Goal: Task Accomplishment & Management: Manage account settings

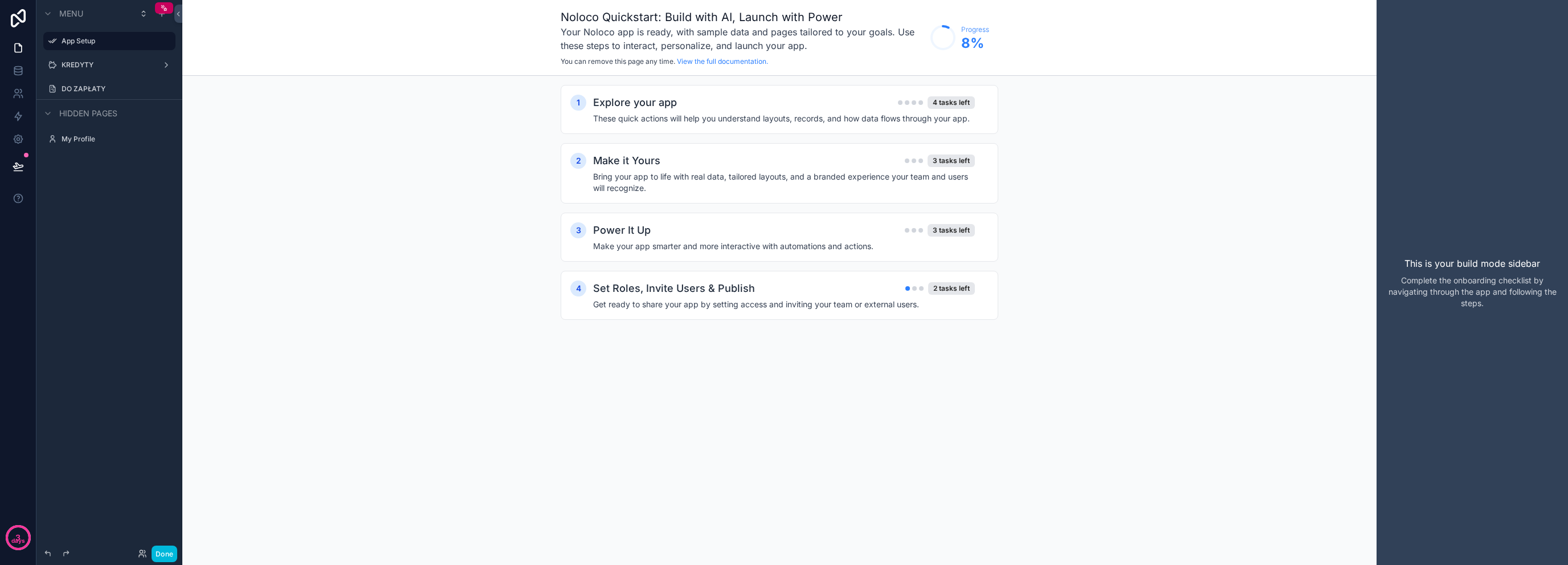
click at [78, 66] on label "KREDYTY" at bounding box center [107, 65] width 91 height 9
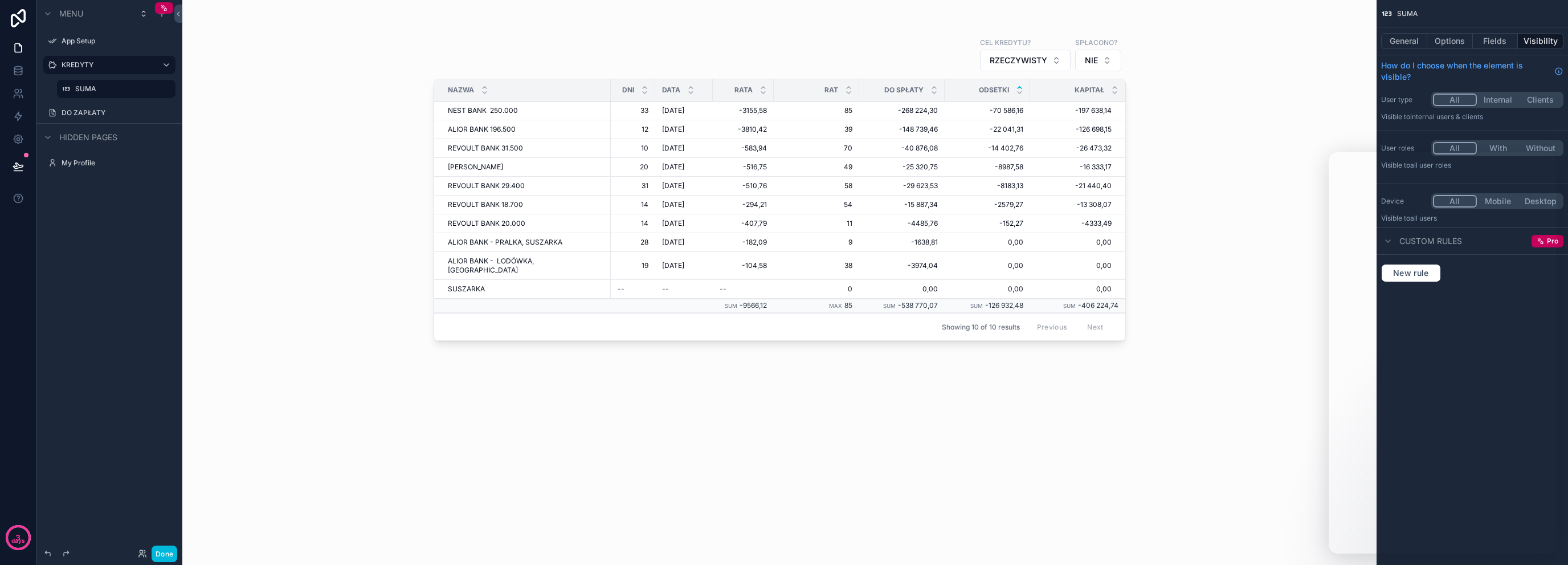
click at [1159, 144] on div "Cel kredytu? RZECZYWISTY SPŁACONO? NIE NAZWA DNI DATA RATA RAT DO SPŁATY ODSETK…" at bounding box center [780, 282] width 1194 height 565
click at [357, 107] on div "Cel kredytu? RZECZYWISTY SPŁACONO? NIE NAZWA DNI DATA RATA RAT DO SPŁATY ODSETK…" at bounding box center [780, 282] width 1194 height 565
click at [141, 108] on div "DO ZAPŁATY" at bounding box center [117, 113] width 111 height 9
click at [102, 111] on label "DO ZAPŁATY" at bounding box center [115, 113] width 107 height 9
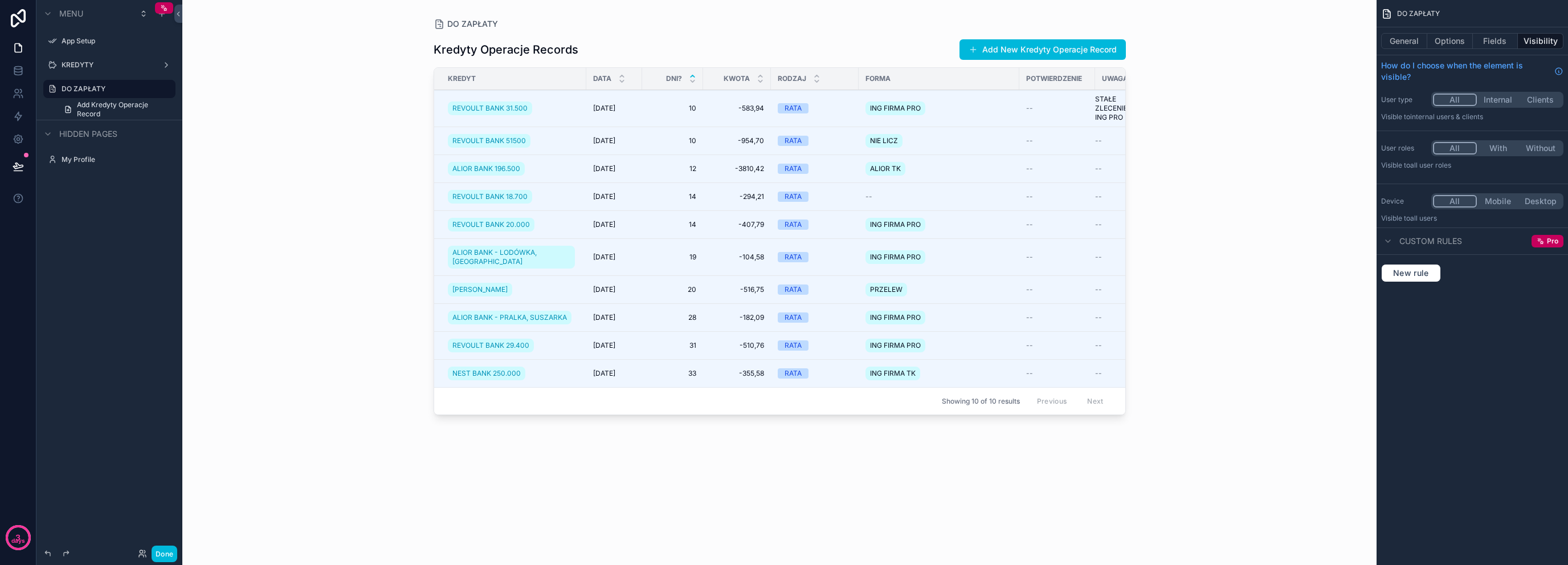
click at [100, 60] on div "KREDYTY" at bounding box center [109, 65] width 96 height 9
click at [103, 60] on label "KREDYTY" at bounding box center [107, 65] width 91 height 9
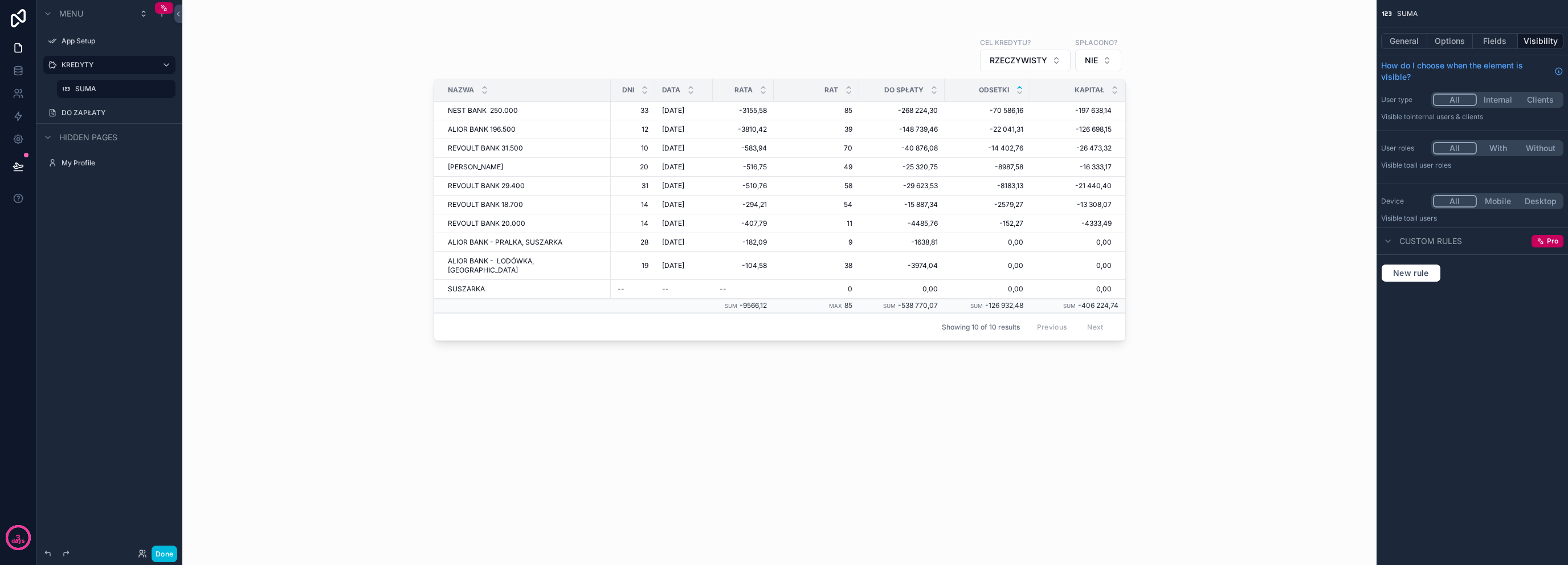
click at [98, 105] on div "DO ZAPŁATY" at bounding box center [110, 113] width 128 height 18
click at [99, 111] on label "DO ZAPŁATY" at bounding box center [115, 113] width 107 height 9
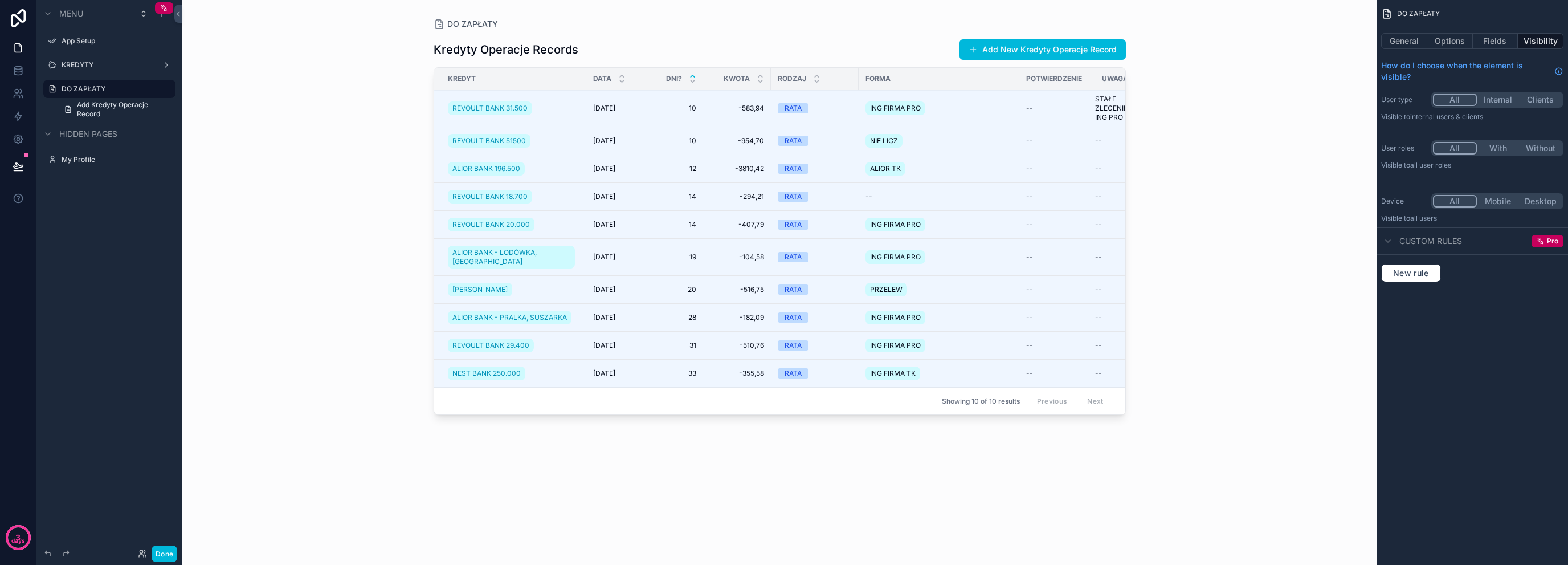
click at [100, 66] on label "KREDYTY" at bounding box center [107, 65] width 91 height 9
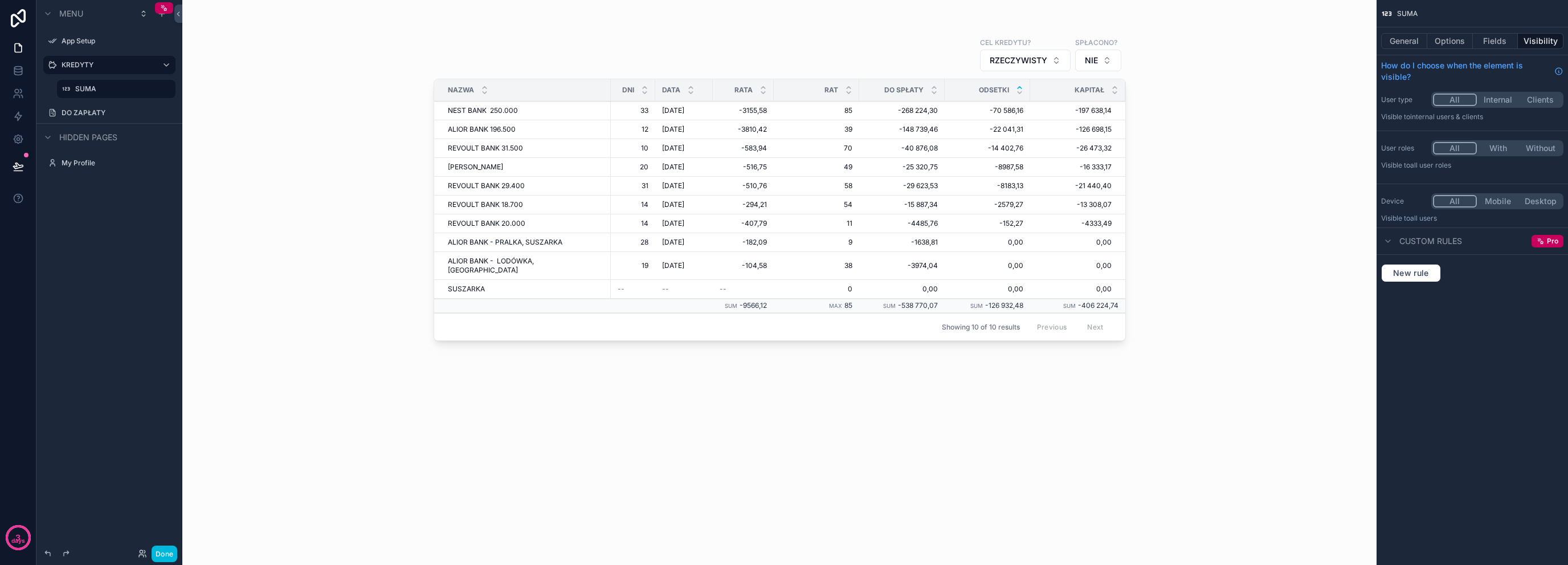
click at [97, 82] on div "SUMA" at bounding box center [124, 89] width 98 height 13
click at [100, 86] on label "SUMA" at bounding box center [122, 89] width 94 height 9
click at [95, 108] on label "DO ZAPŁATY" at bounding box center [115, 113] width 107 height 9
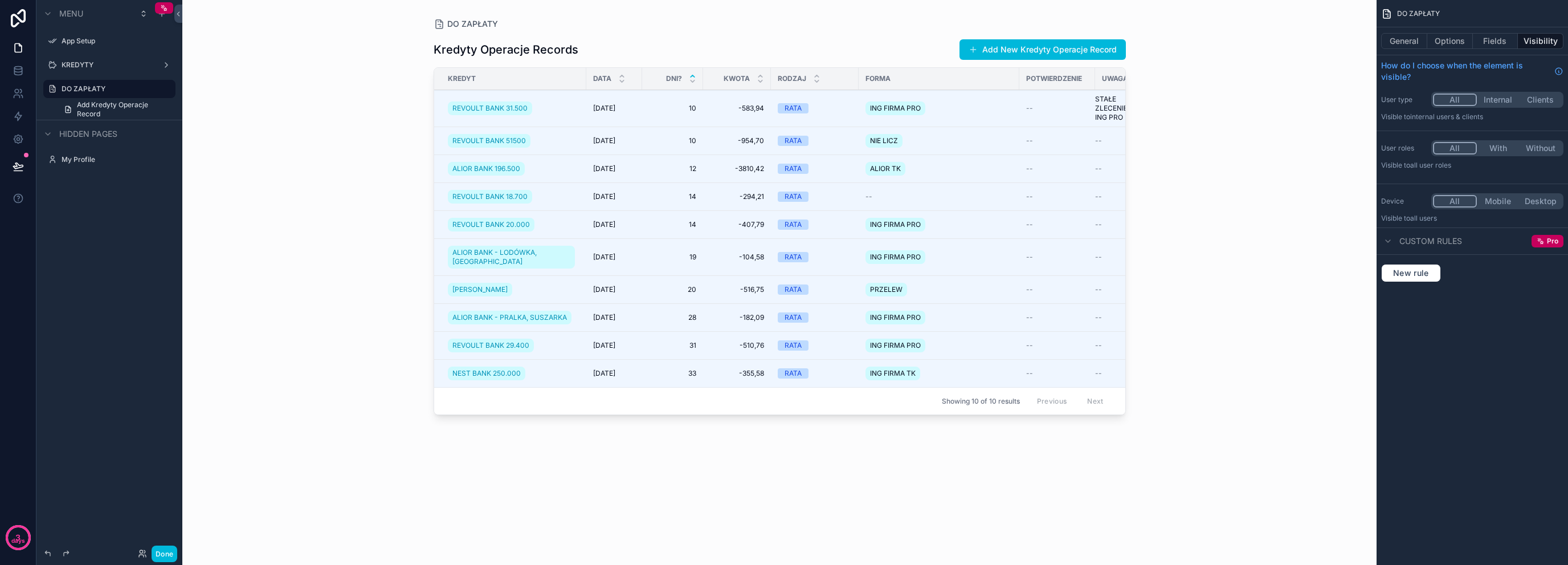
click at [104, 82] on div "DO ZAPŁATY" at bounding box center [117, 89] width 111 height 13
click at [104, 85] on label "DO ZAPŁATY" at bounding box center [115, 89] width 107 height 9
click at [103, 67] on label "KREDYTY" at bounding box center [107, 65] width 91 height 9
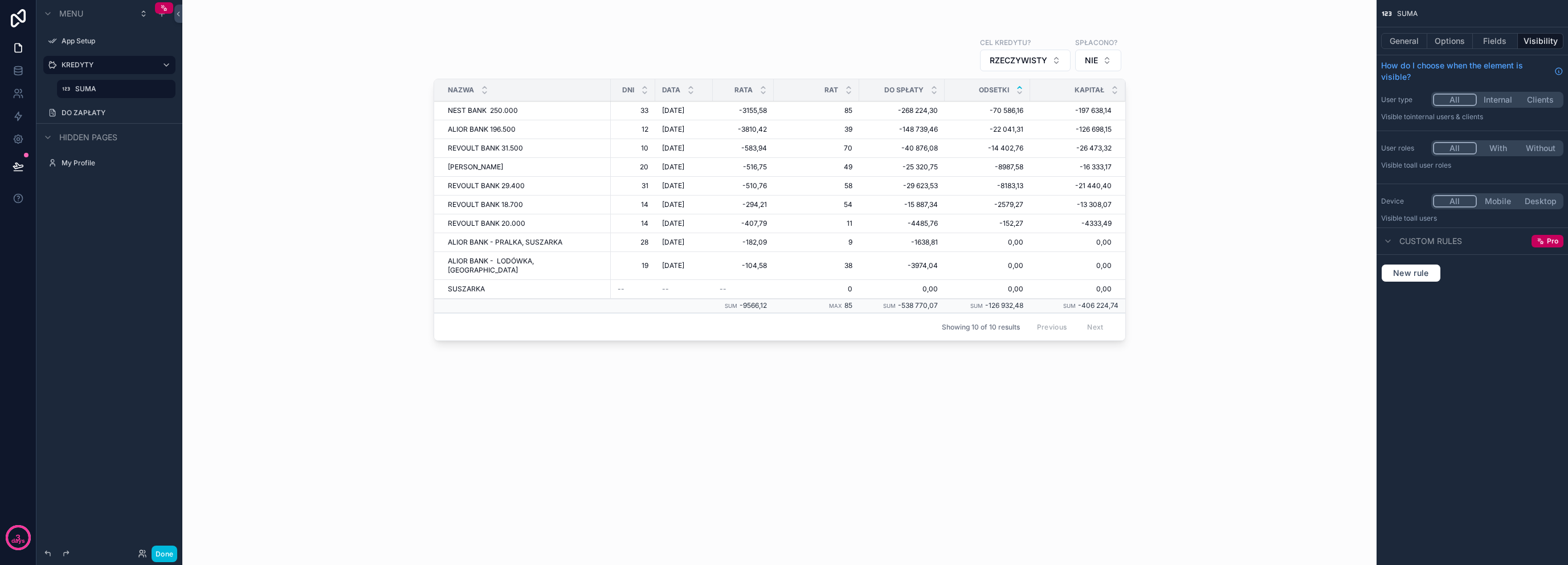
click at [1111, 58] on div "scrollable content" at bounding box center [779, 275] width 729 height 551
click at [1105, 69] on button "NIE" at bounding box center [1098, 60] width 46 height 22
click at [1074, 127] on div "TAK" at bounding box center [1098, 125] width 158 height 18
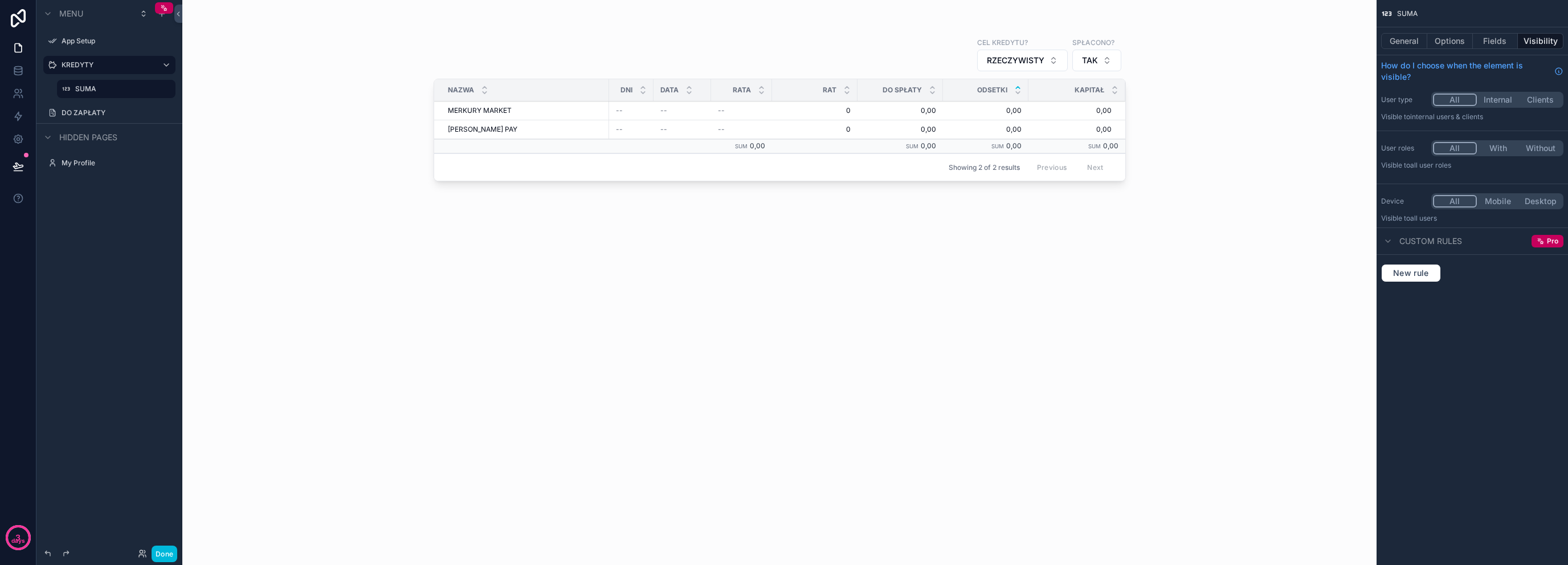
click at [1108, 58] on button "TAK" at bounding box center [1097, 60] width 49 height 22
click at [1066, 140] on div "NIE" at bounding box center [1097, 143] width 158 height 18
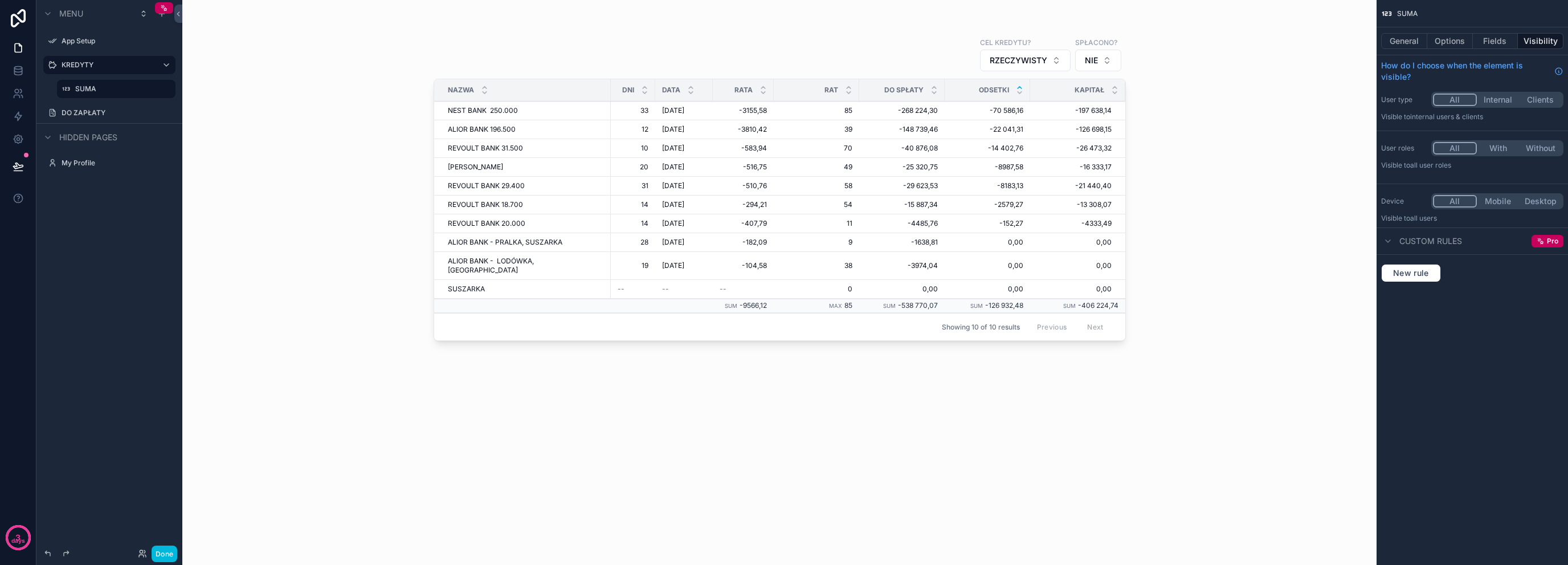
click at [102, 112] on label "DO ZAPŁATY" at bounding box center [115, 113] width 107 height 9
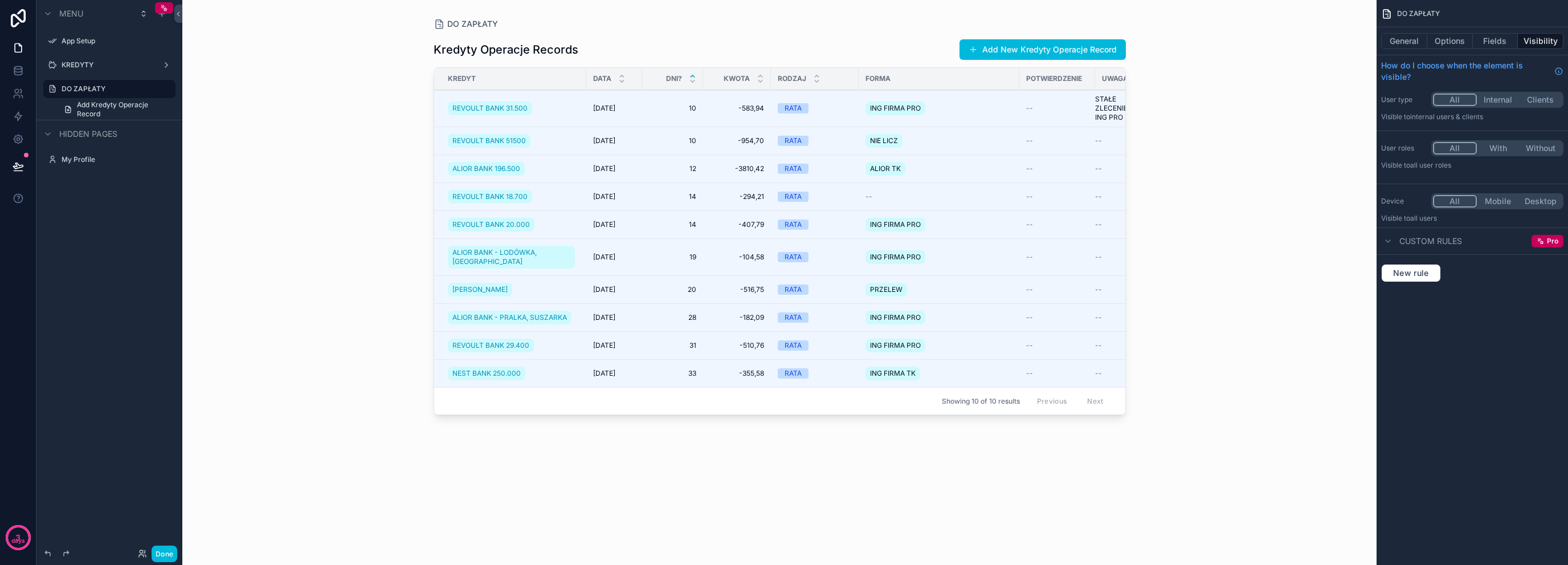
click at [102, 64] on label "KREDYTY" at bounding box center [107, 65] width 91 height 9
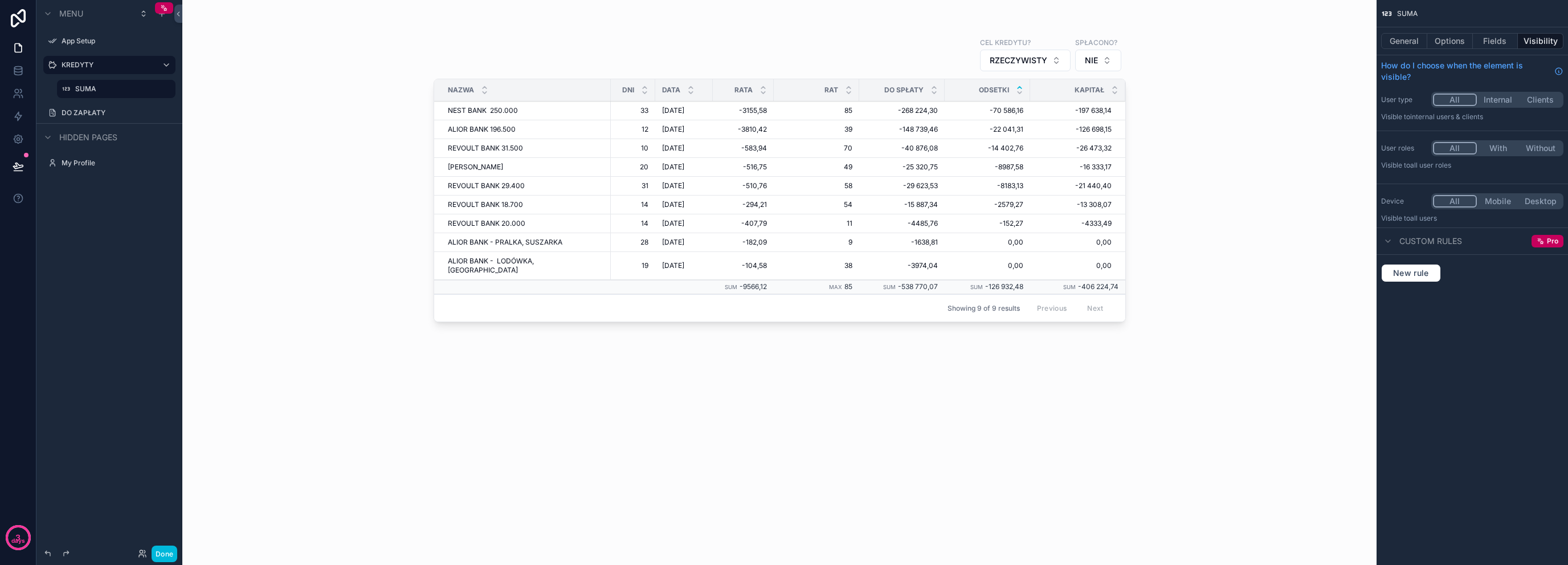
click at [105, 118] on div "DO ZAPŁATY" at bounding box center [117, 113] width 111 height 9
click at [107, 117] on label "DO ZAPŁATY" at bounding box center [115, 113] width 107 height 9
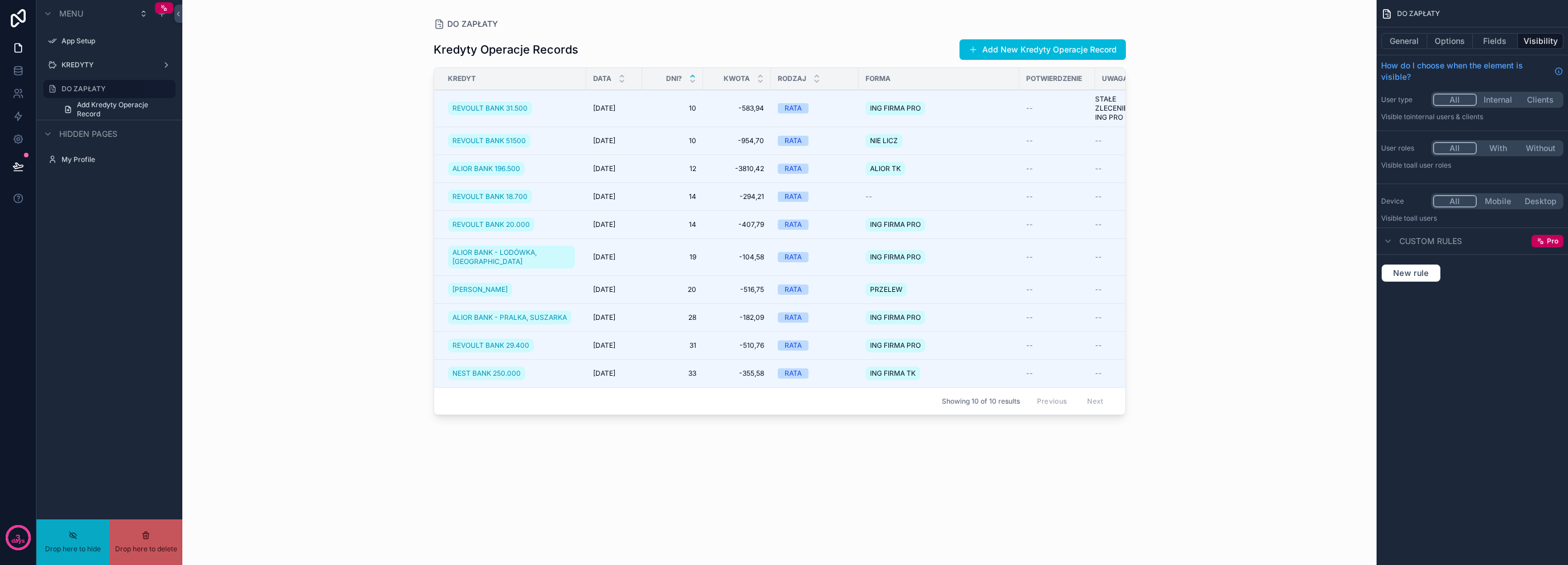
drag, startPoint x: 77, startPoint y: 87, endPoint x: 106, endPoint y: 85, distance: 29.1
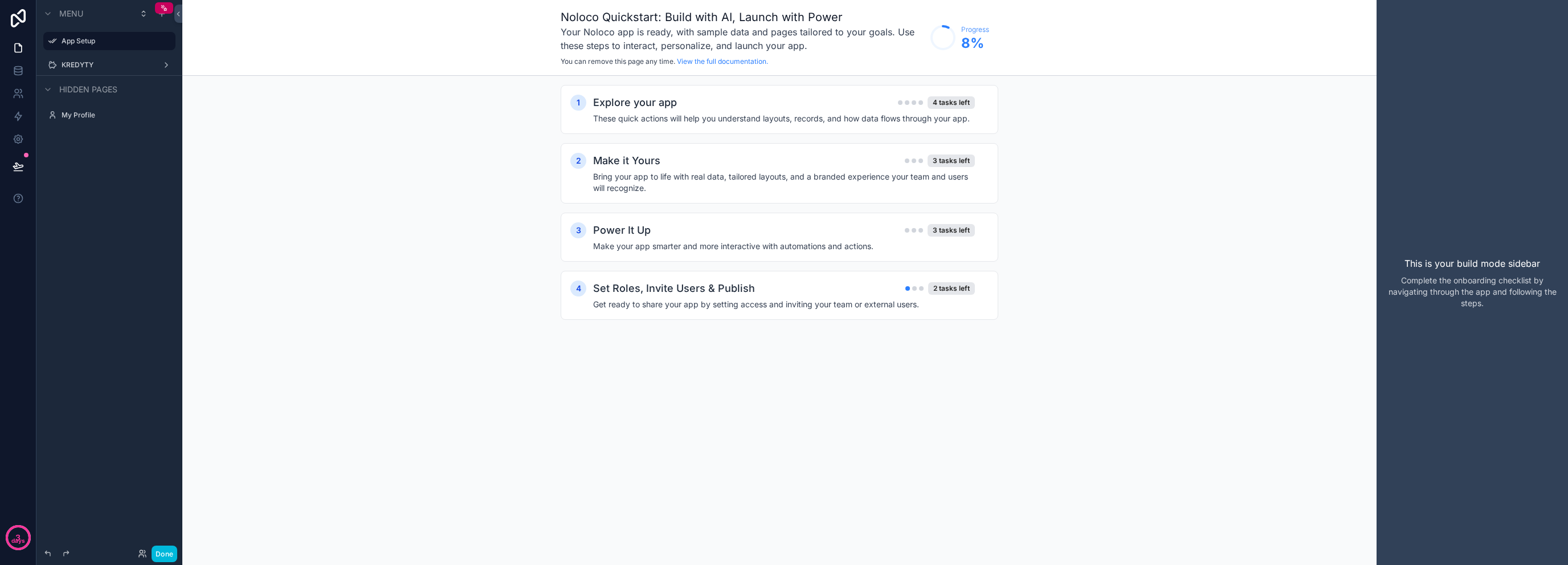
click at [125, 66] on label "KREDYTY" at bounding box center [107, 65] width 91 height 9
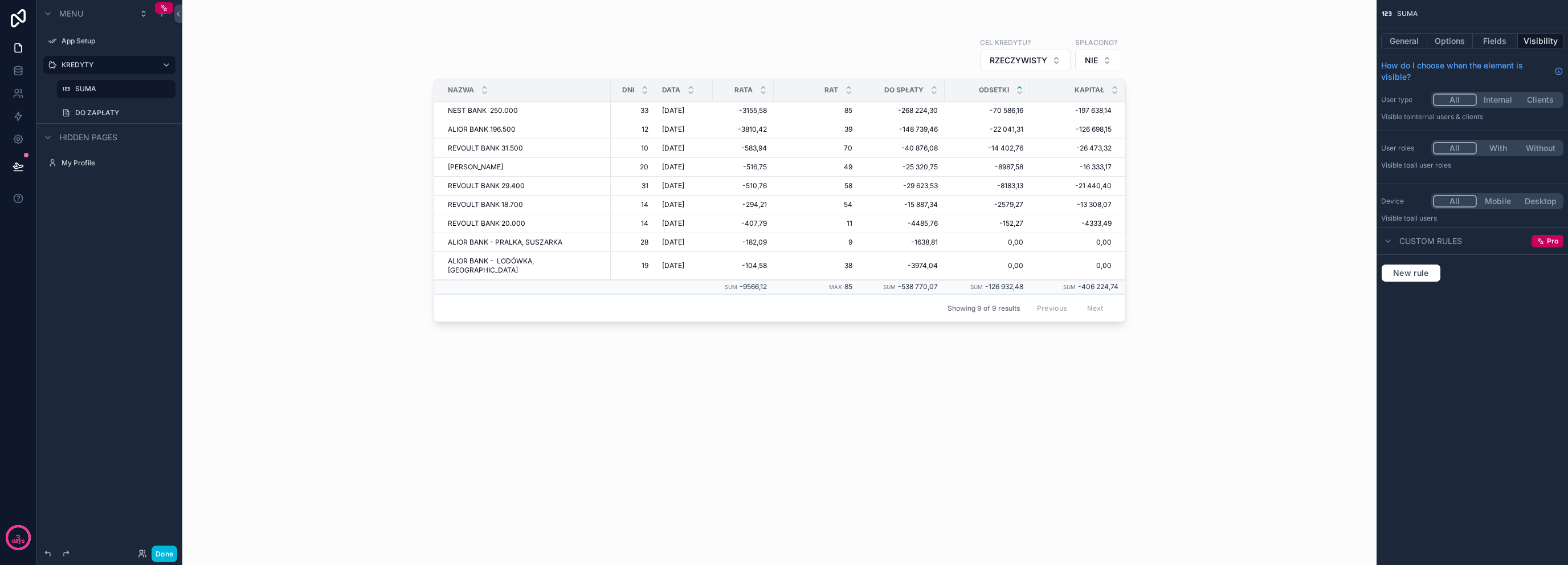
click at [102, 118] on div "DO ZAPŁATY" at bounding box center [124, 113] width 98 height 9
click at [107, 109] on label "DO ZAPŁATY" at bounding box center [122, 113] width 94 height 9
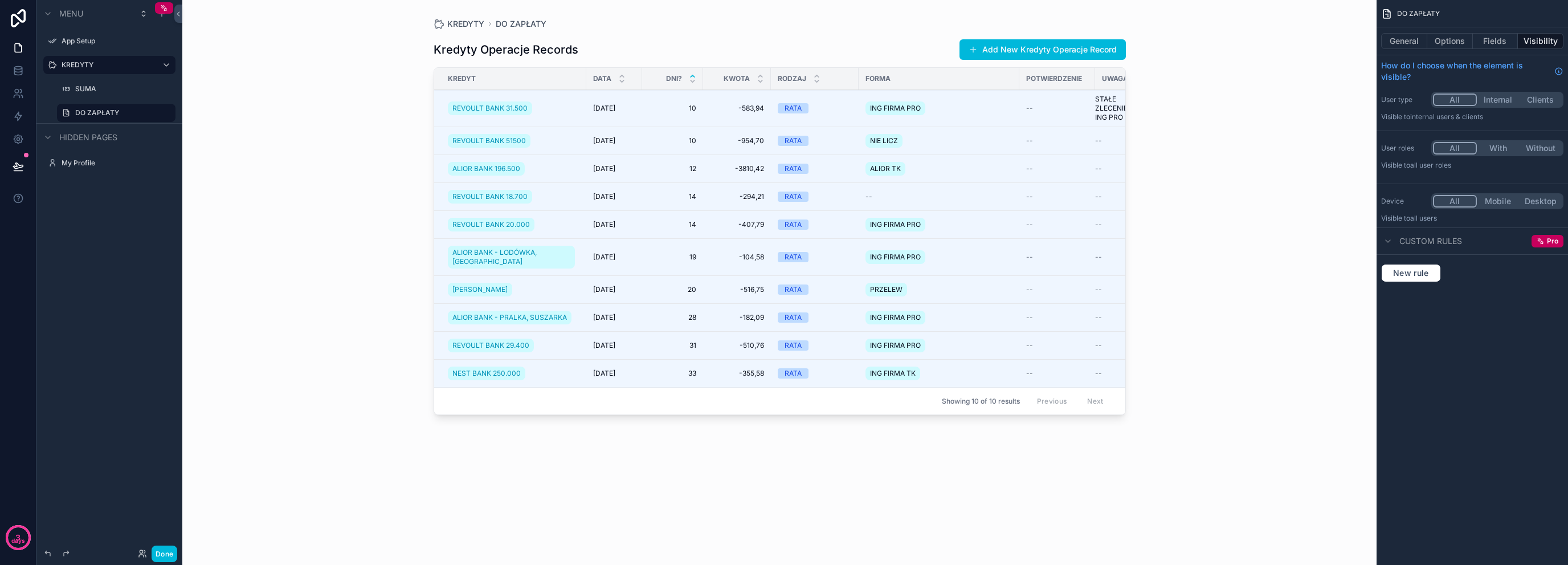
click at [1458, 45] on button "Options" at bounding box center [1450, 41] width 46 height 16
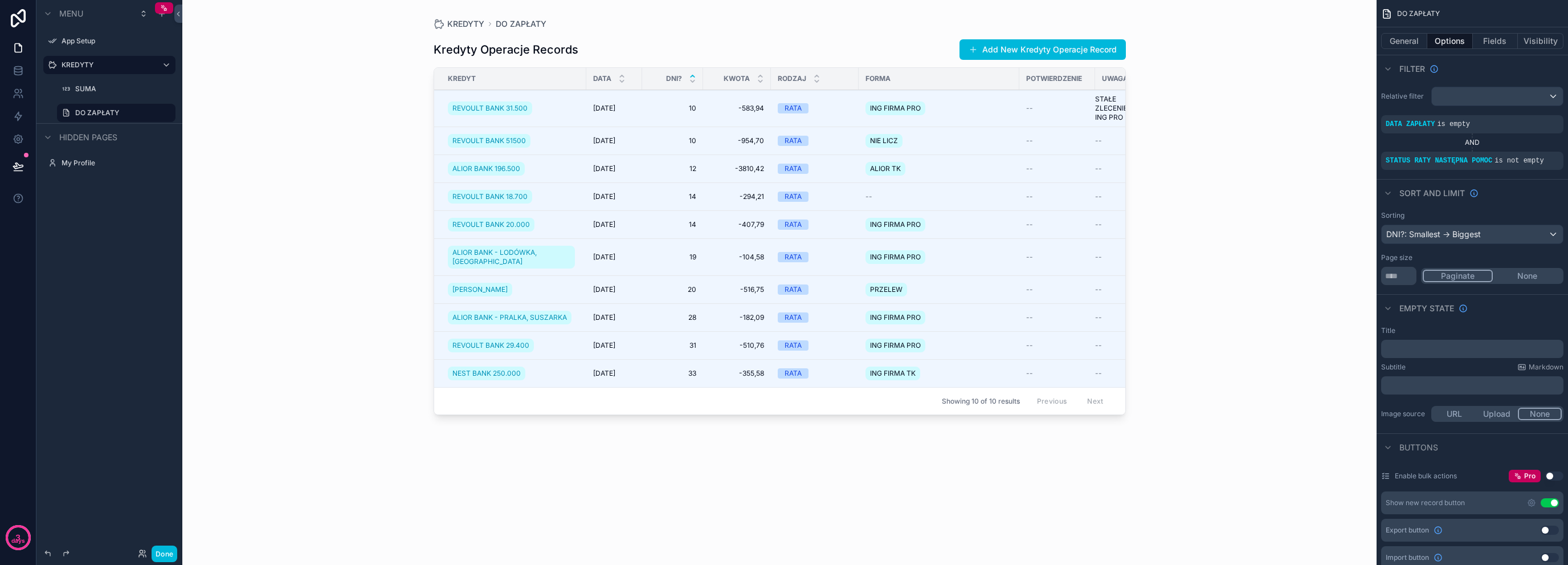
drag, startPoint x: 814, startPoint y: 410, endPoint x: 898, endPoint y: 415, distance: 84.1
click at [898, 415] on div "scrollable content" at bounding box center [779, 275] width 729 height 551
click at [1490, 37] on button "Fields" at bounding box center [1496, 41] width 46 height 16
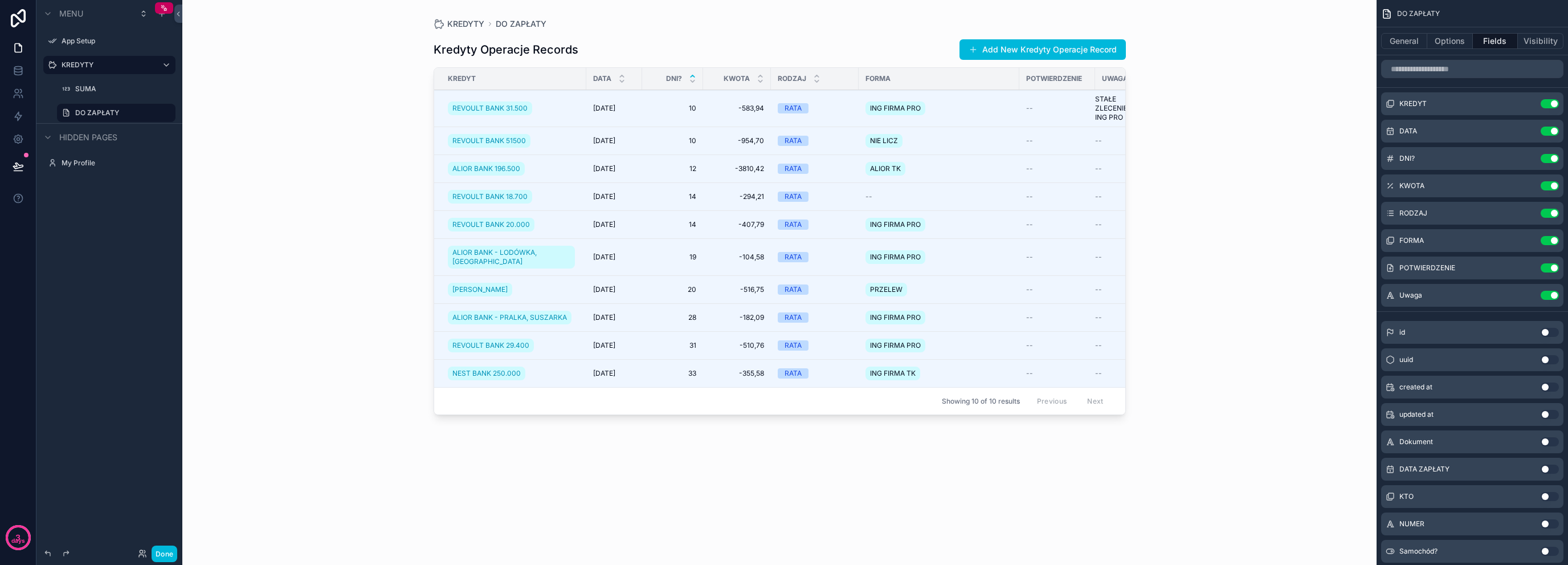
click at [1550, 263] on button "Use setting" at bounding box center [1550, 267] width 18 height 9
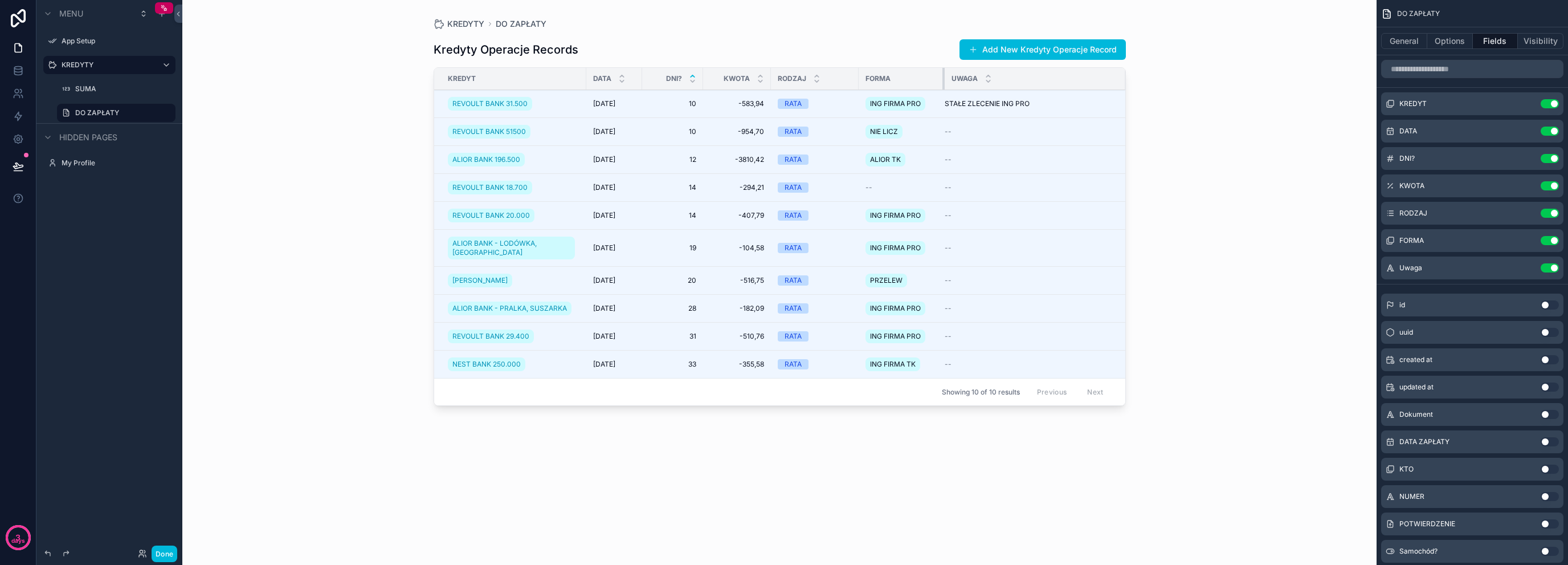
drag, startPoint x: 1018, startPoint y: 77, endPoint x: 943, endPoint y: 85, distance: 75.4
click at [943, 85] on tr "KREDYT DATA DNI? KWOTA RODZAJ FORMA Uwaga" at bounding box center [779, 79] width 691 height 23
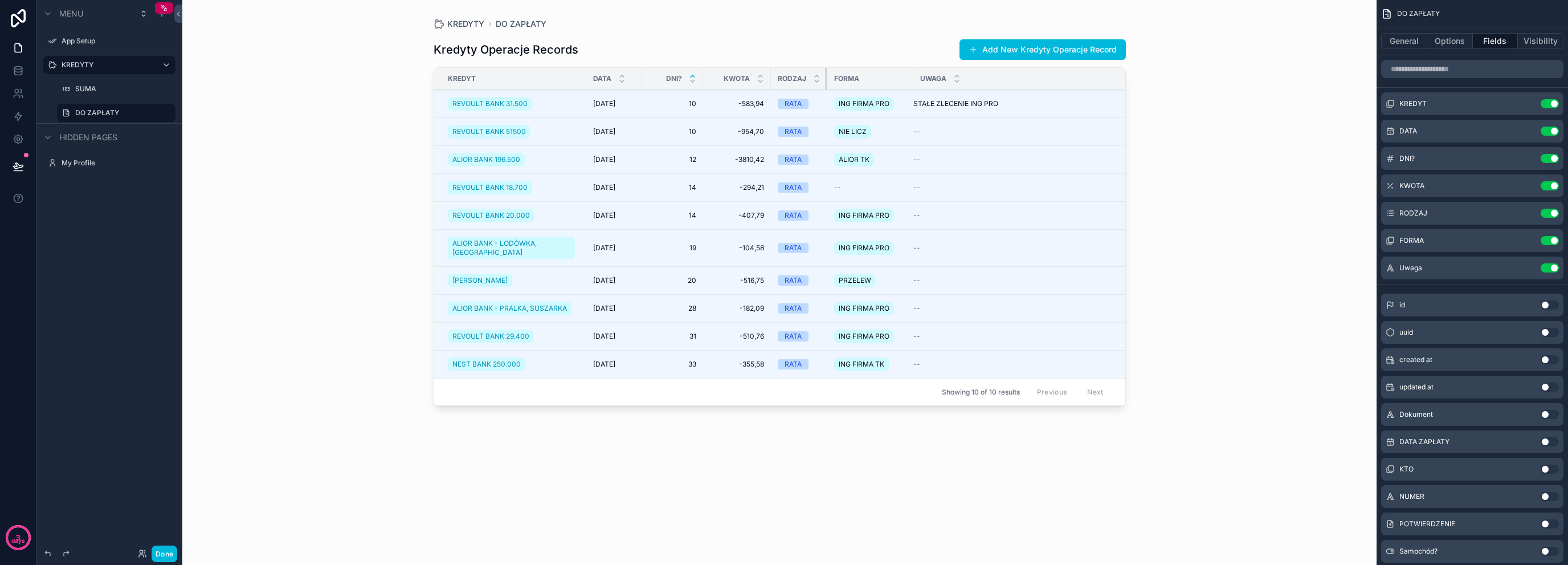
drag, startPoint x: 856, startPoint y: 79, endPoint x: 824, endPoint y: 83, distance: 32.2
click at [825, 83] on div "scrollable content" at bounding box center [827, 79] width 4 height 22
click at [1446, 67] on input "scrollable content" at bounding box center [1472, 69] width 183 height 18
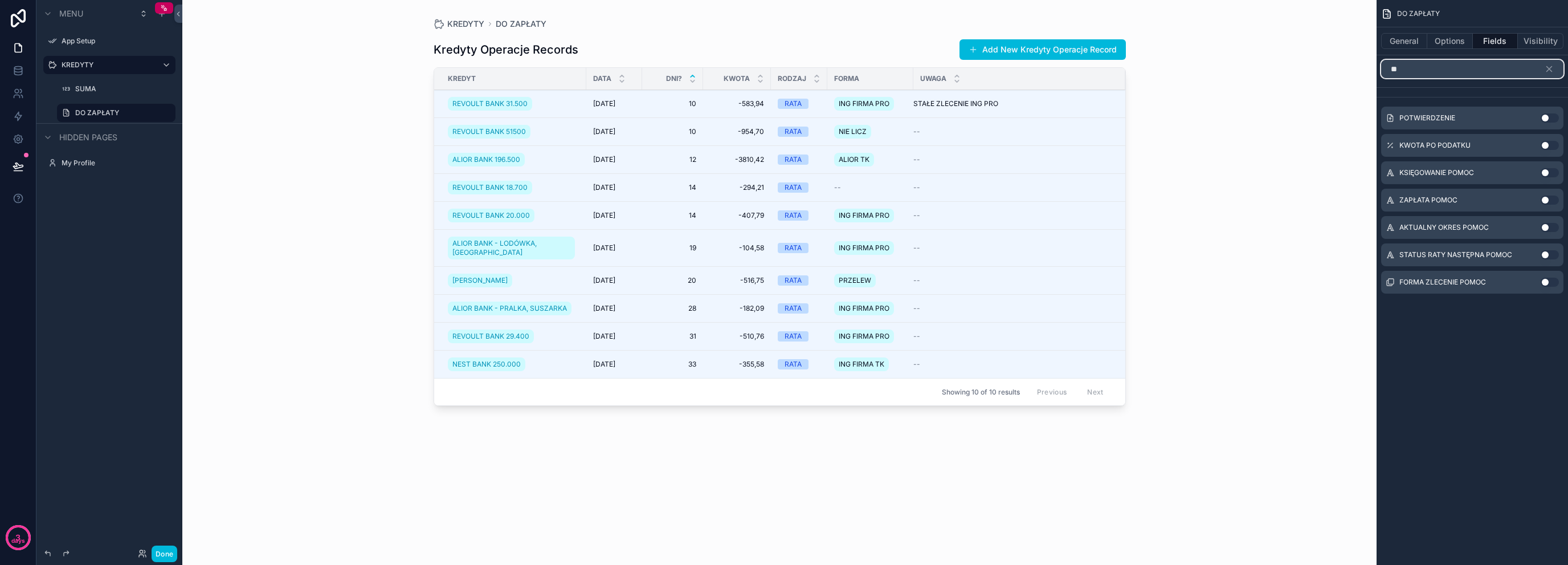
type input "**"
click at [1199, 160] on div "KREDYTY DO ZAPŁATY Kredyty Operacje Records Add New Kredyty Operacje Record KRE…" at bounding box center [780, 282] width 1194 height 565
click at [1547, 70] on icon "scrollable content" at bounding box center [1549, 69] width 5 height 5
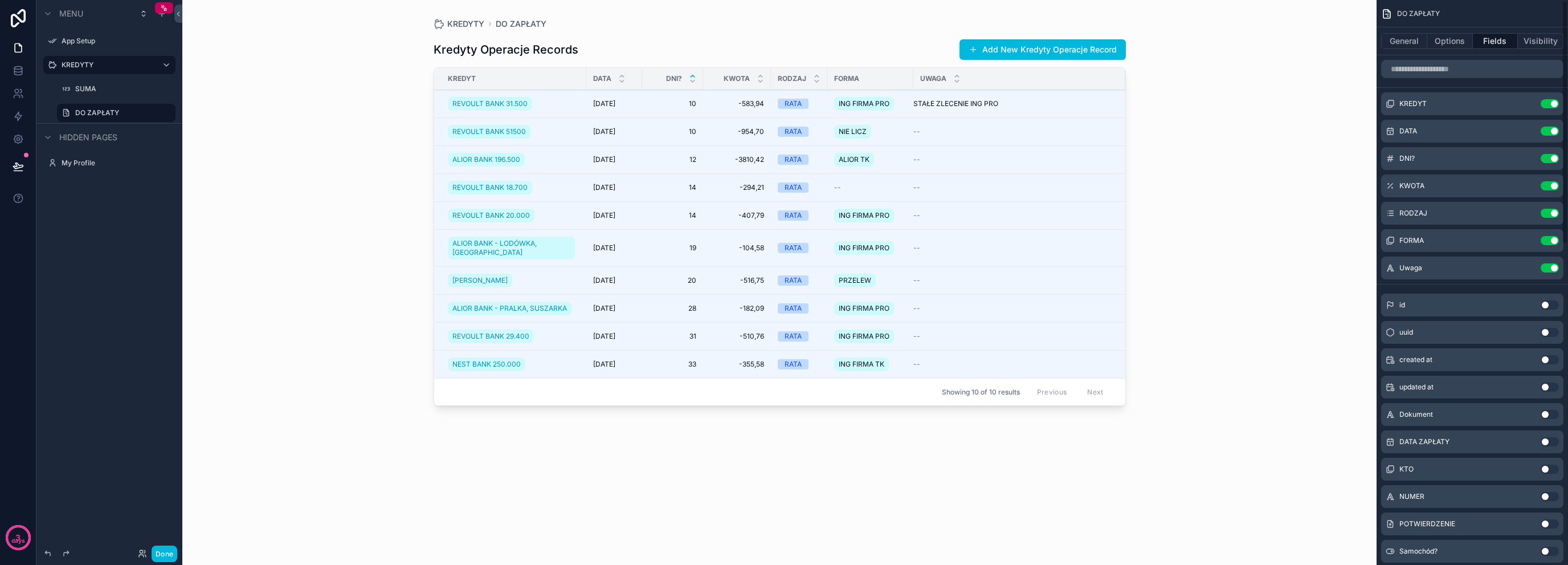
click at [1441, 38] on button "Options" at bounding box center [1450, 41] width 46 height 16
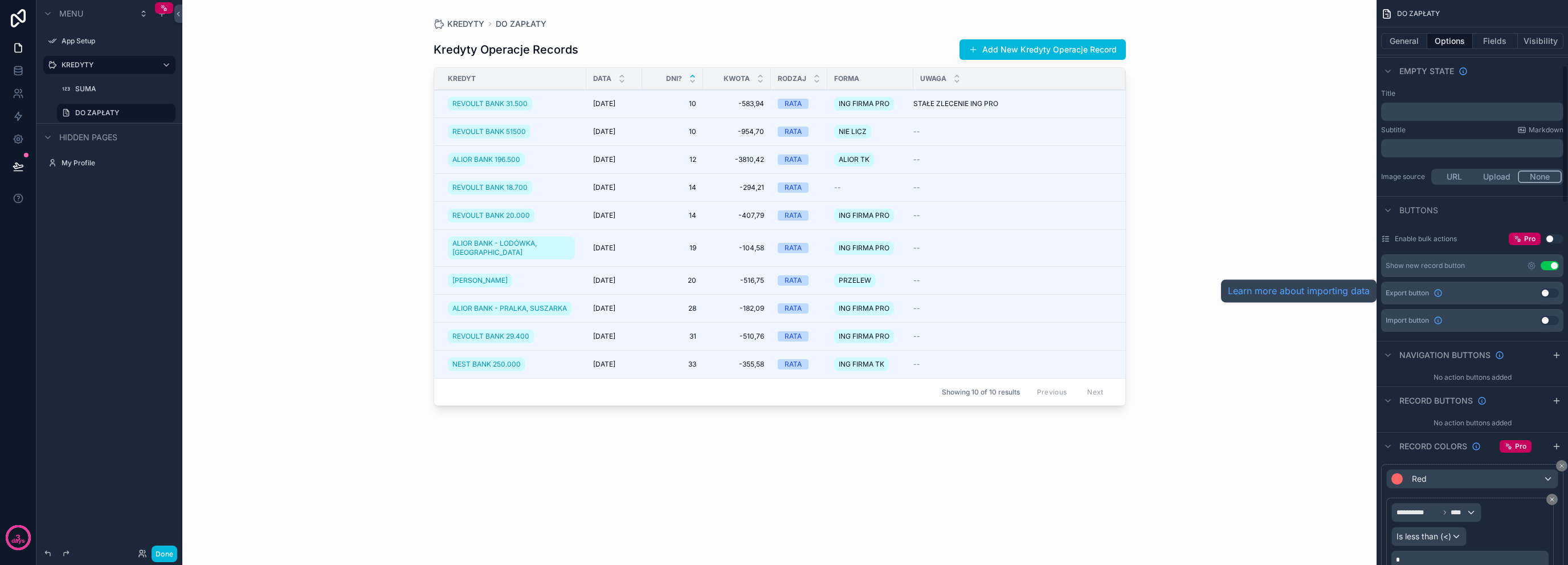
scroll to position [265, 0]
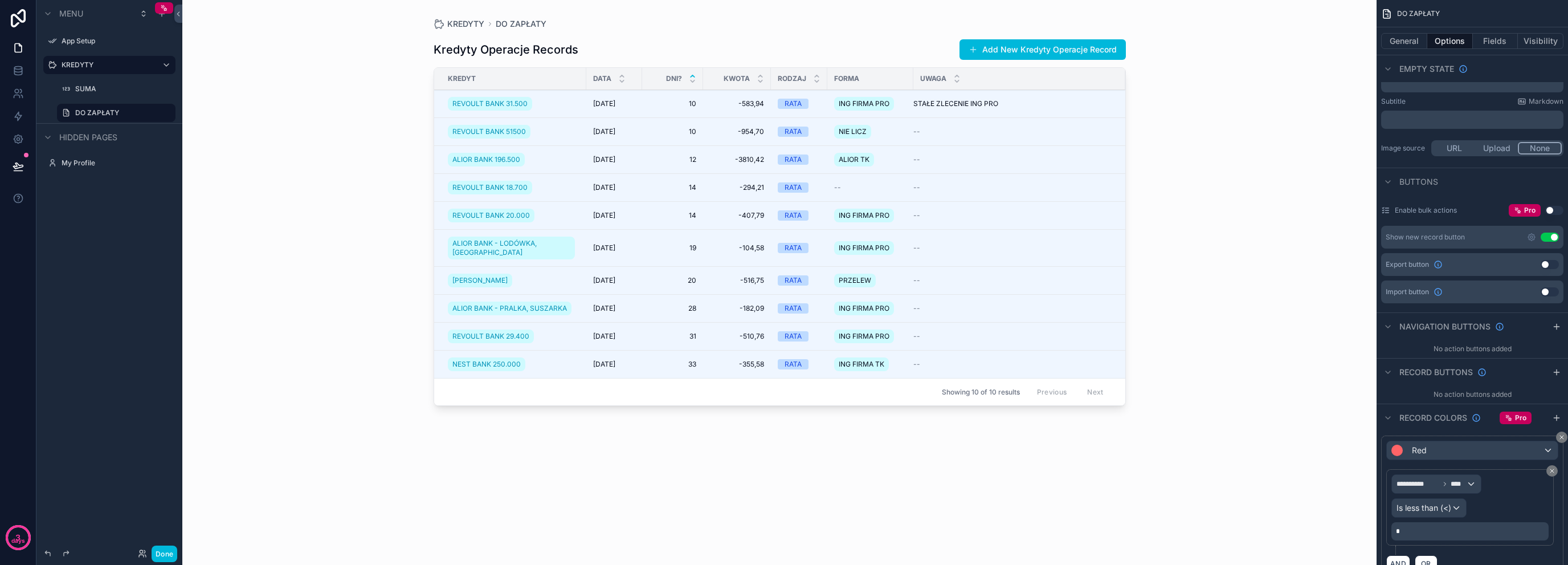
click at [1552, 233] on button "Use setting" at bounding box center [1550, 237] width 18 height 9
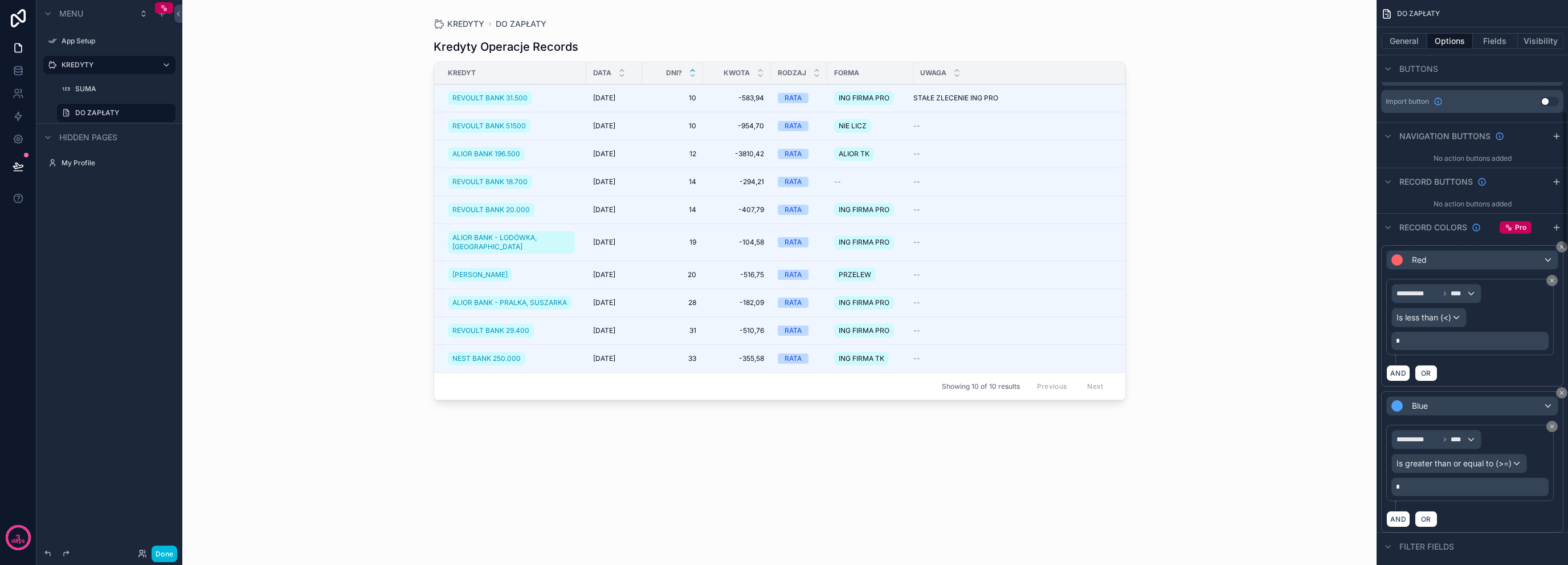
click at [1406, 40] on button "General" at bounding box center [1404, 41] width 46 height 16
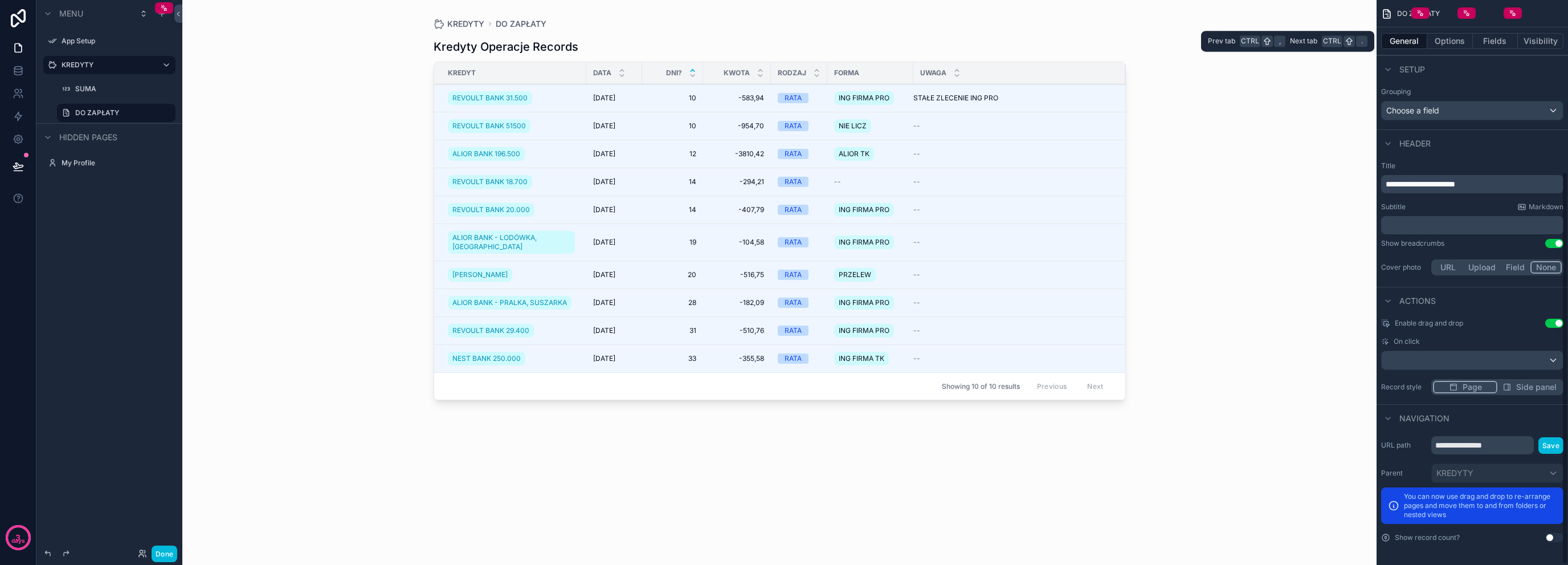
scroll to position [247, 0]
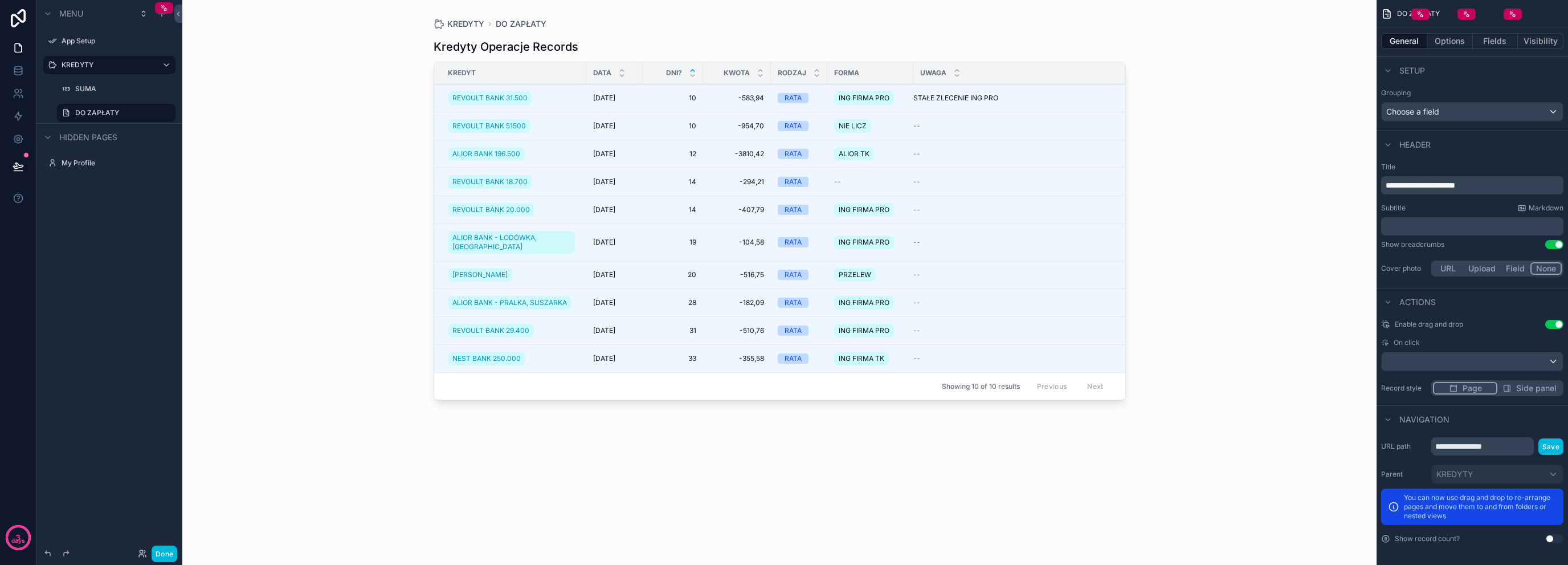
click at [1553, 245] on button "Use setting" at bounding box center [1555, 244] width 18 height 9
click at [1497, 443] on input "**********" at bounding box center [1482, 446] width 102 height 18
type input "**********"
click at [1491, 415] on div "Navigation" at bounding box center [1472, 419] width 192 height 27
